Goal: Answer question/provide support

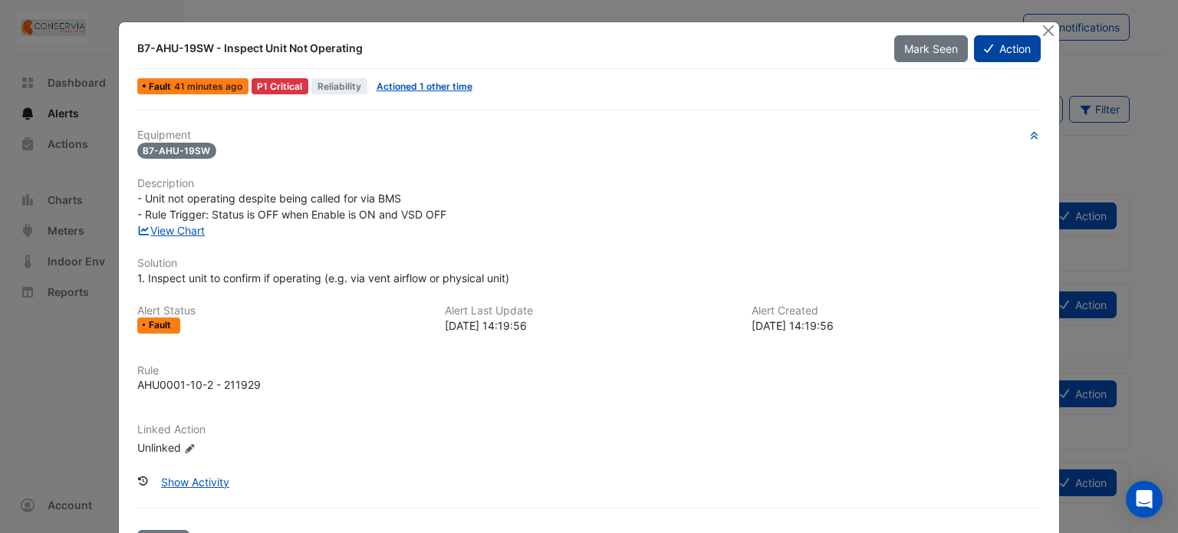
click at [1017, 55] on button "Action" at bounding box center [1007, 48] width 67 height 27
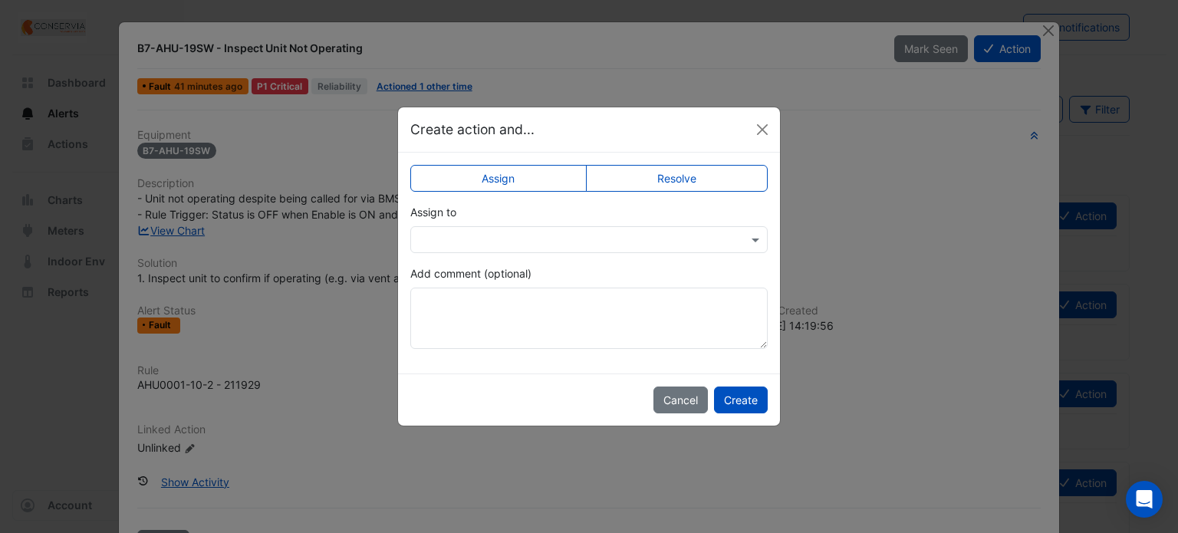
click at [732, 164] on div "Assign Resolve Assign to Add comment (optional)" at bounding box center [589, 263] width 382 height 221
click at [653, 176] on label "Resolve" at bounding box center [677, 178] width 183 height 27
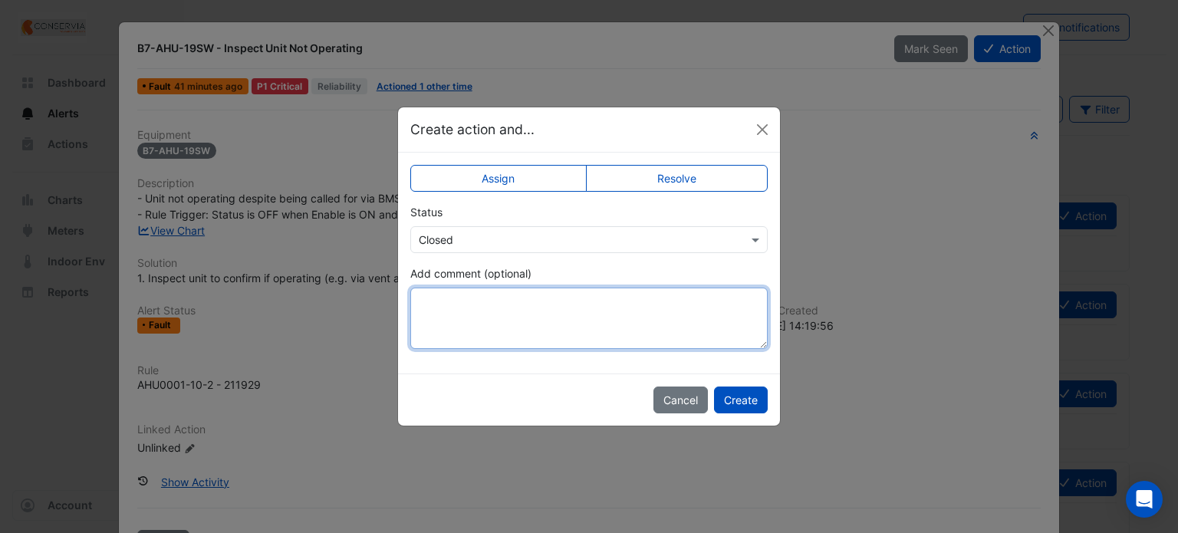
click at [543, 317] on textarea "Add comment (optional)" at bounding box center [588, 318] width 357 height 61
type textarea "**********"
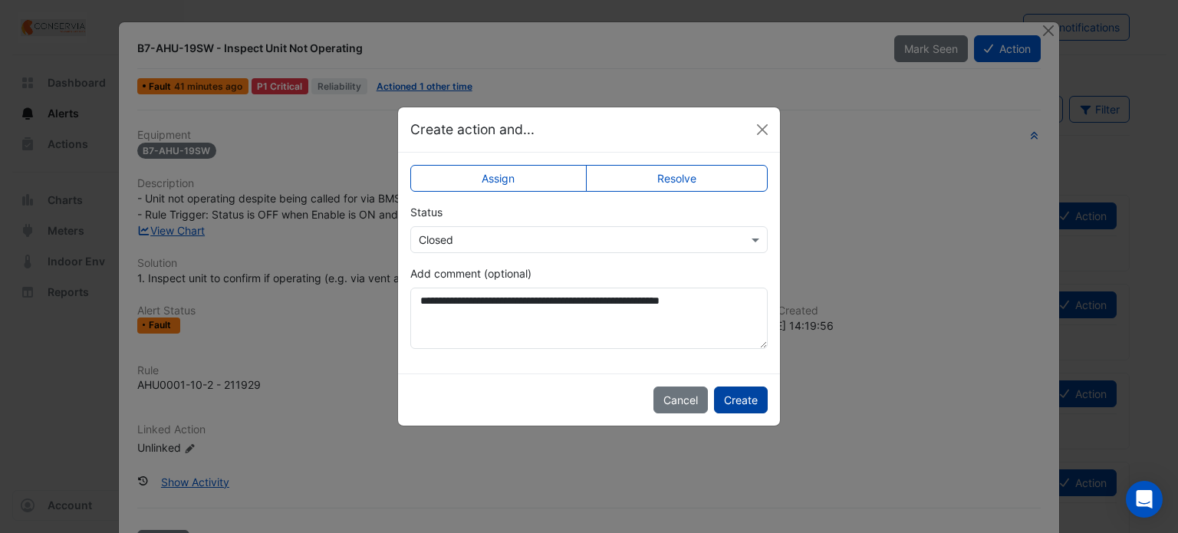
click at [748, 396] on button "Create" at bounding box center [741, 399] width 54 height 27
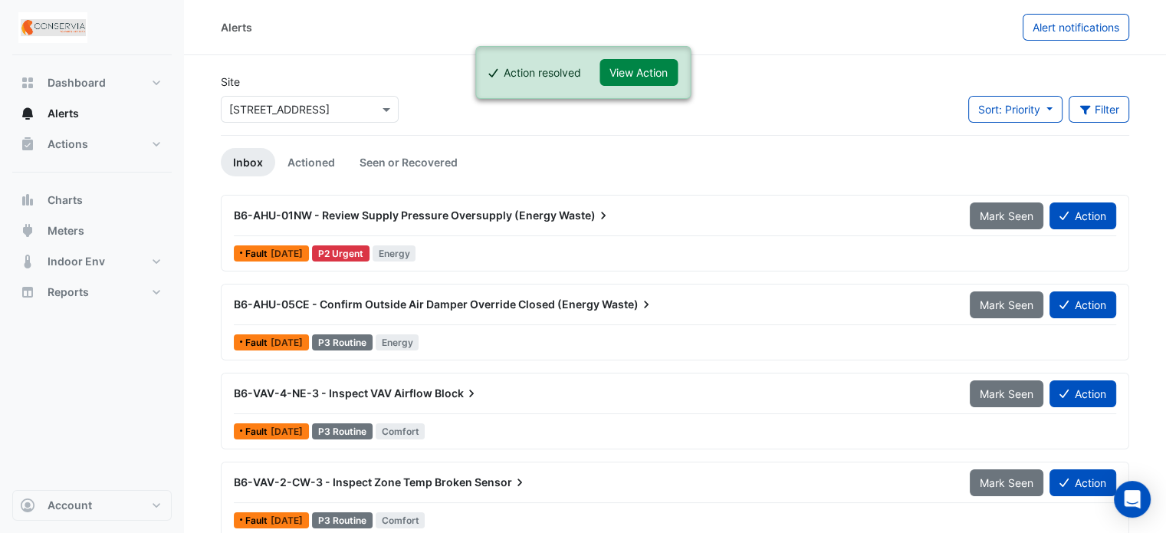
click at [845, 33] on div "Alerts" at bounding box center [622, 27] width 802 height 27
